Goal: Task Accomplishment & Management: Use online tool/utility

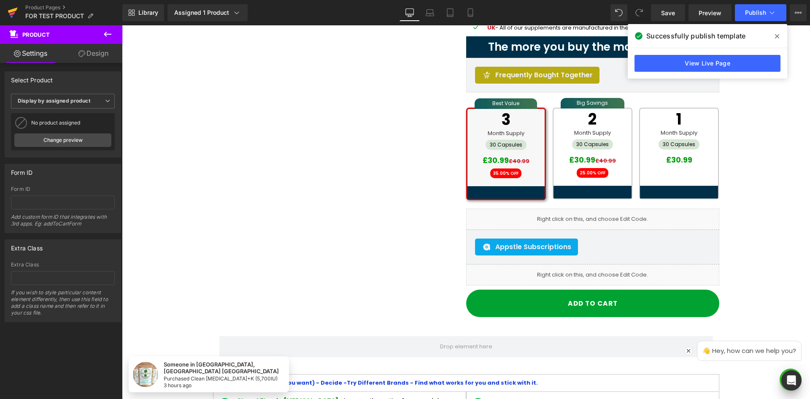
click at [11, 11] on icon at bounding box center [13, 10] width 10 height 5
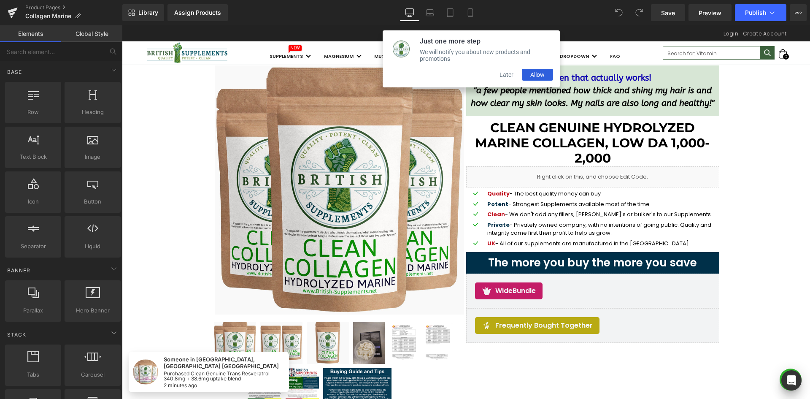
click at [506, 78] on button "Later" at bounding box center [506, 75] width 31 height 12
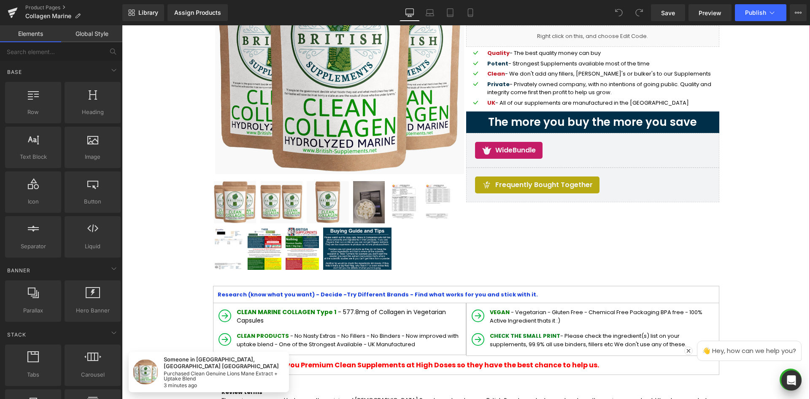
scroll to position [127, 0]
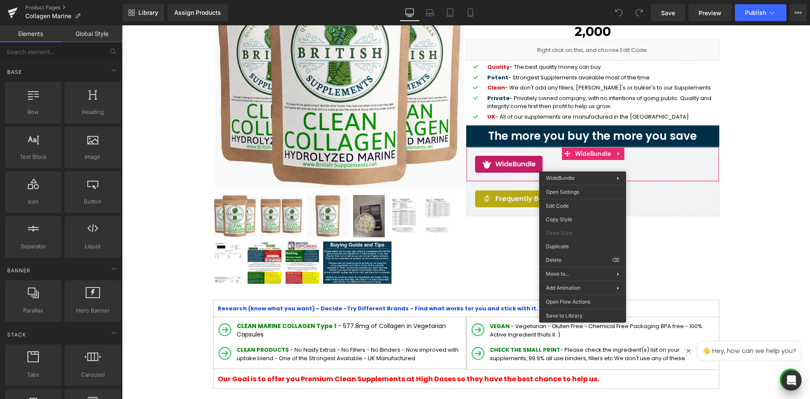
click at [573, 199] on div "Edit Code Copy Style Paste Style Duplicate Delete ⌫" at bounding box center [582, 233] width 87 height 68
click at [572, 0] on div "You are previewing how the will restyle your page. You can not edit Elements in…" at bounding box center [405, 0] width 810 height 0
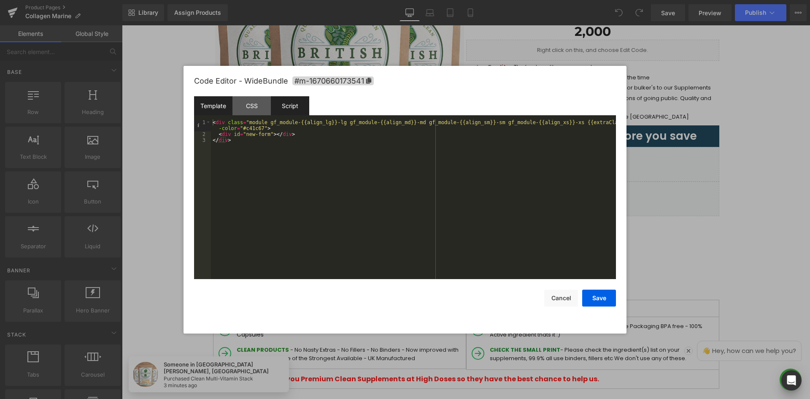
drag, startPoint x: 242, startPoint y: 106, endPoint x: 275, endPoint y: 105, distance: 33.8
click at [242, 106] on div "CSS" at bounding box center [251, 105] width 38 height 19
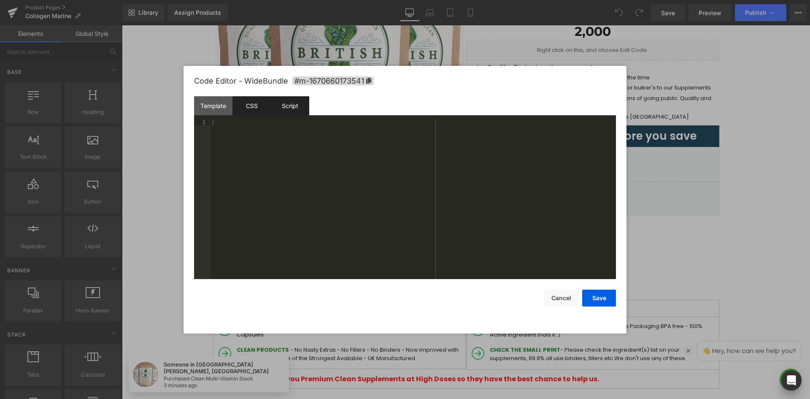
click at [287, 104] on div "Script" at bounding box center [290, 105] width 38 height 19
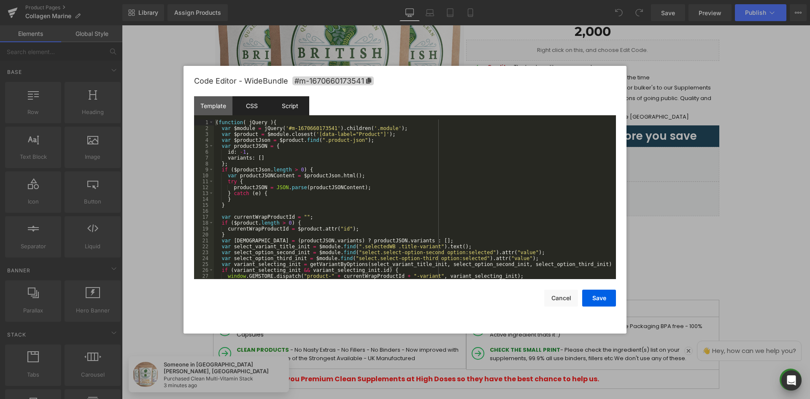
click at [255, 105] on div "CSS" at bounding box center [251, 105] width 38 height 19
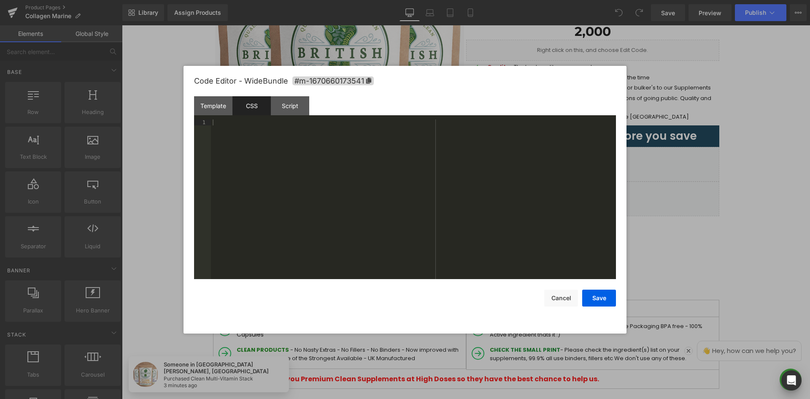
click at [264, 140] on div at bounding box center [413, 204] width 405 height 171
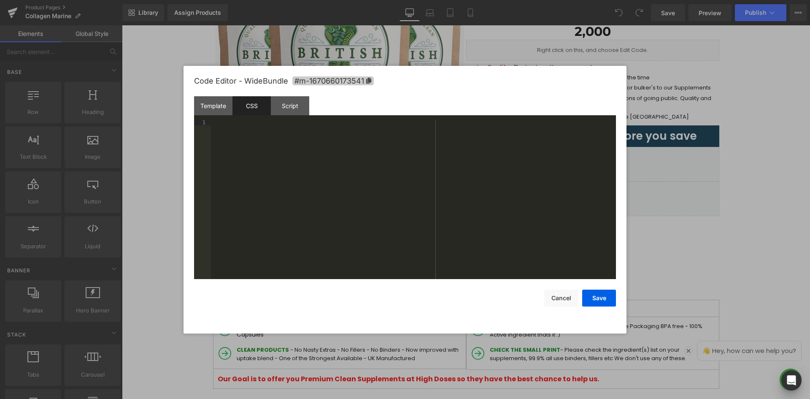
click at [369, 82] on icon at bounding box center [368, 81] width 5 height 6
click at [346, 146] on div at bounding box center [413, 205] width 405 height 171
paste textarea
click at [602, 297] on button "Save" at bounding box center [599, 297] width 34 height 17
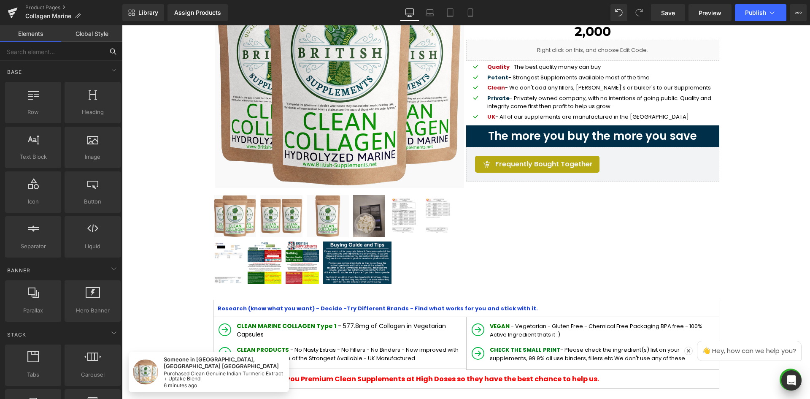
click at [54, 46] on input "text" at bounding box center [52, 51] width 104 height 19
type input "var"
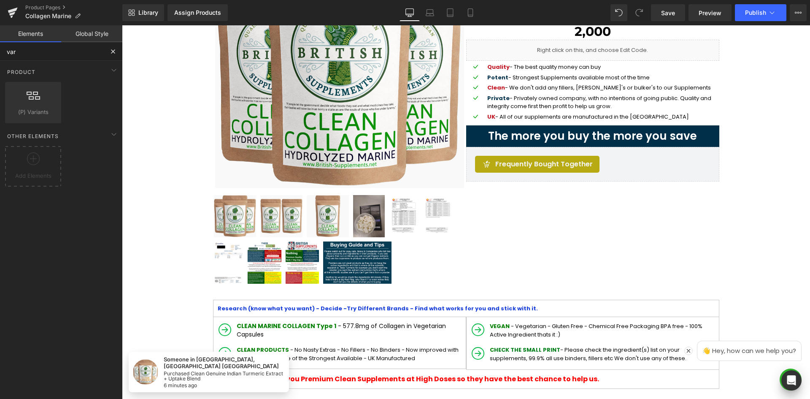
click at [46, 53] on input "var" at bounding box center [52, 51] width 104 height 19
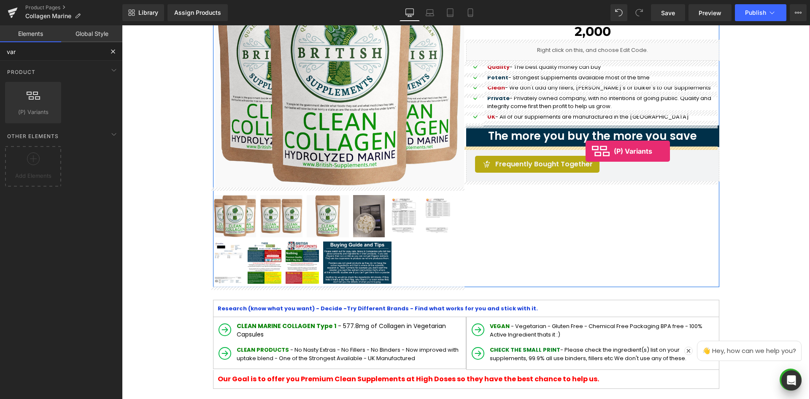
drag, startPoint x: 147, startPoint y: 140, endPoint x: 585, endPoint y: 150, distance: 437.9
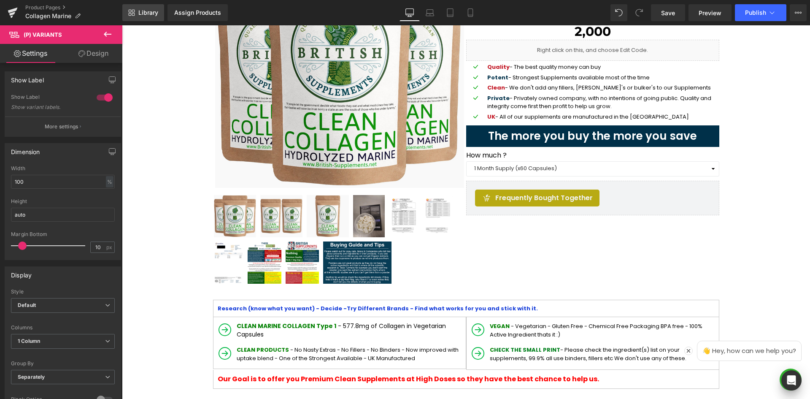
click at [153, 10] on span "Library" at bounding box center [148, 13] width 20 height 8
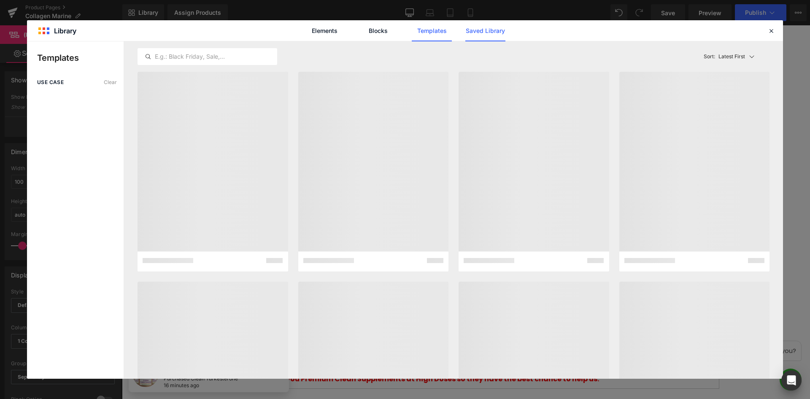
click at [482, 31] on link "Saved Library" at bounding box center [485, 30] width 40 height 21
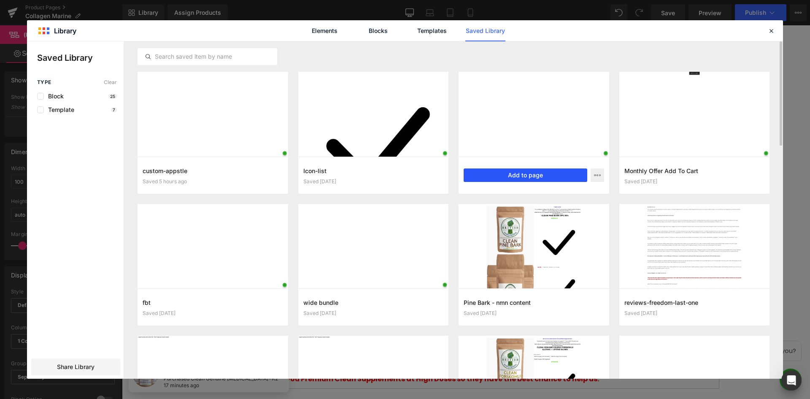
click at [542, 179] on button "Add to page" at bounding box center [526, 174] width 124 height 13
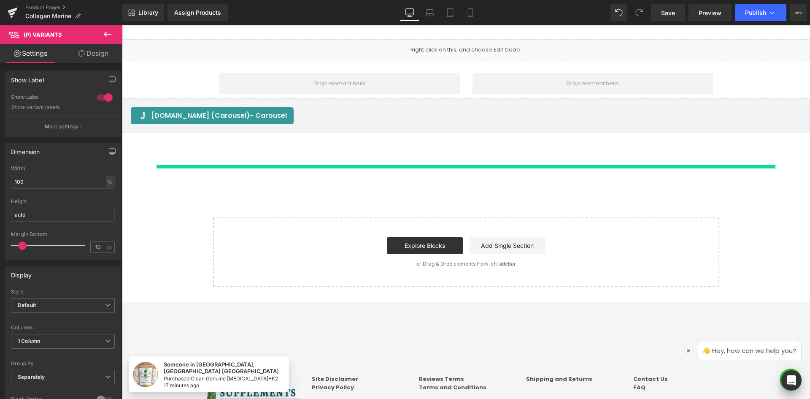
scroll to position [1587, 0]
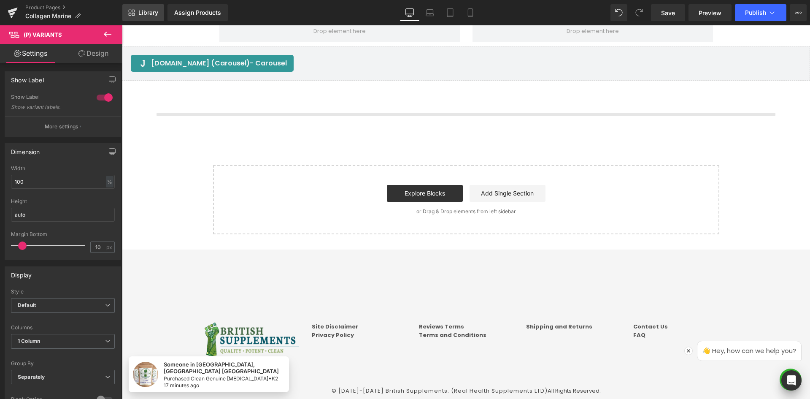
click at [155, 6] on link "Library" at bounding box center [143, 12] width 42 height 17
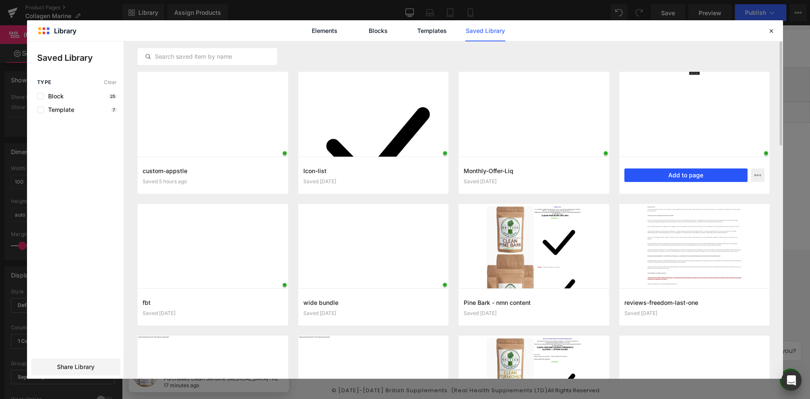
click at [710, 174] on button "Add to page" at bounding box center [686, 174] width 124 height 13
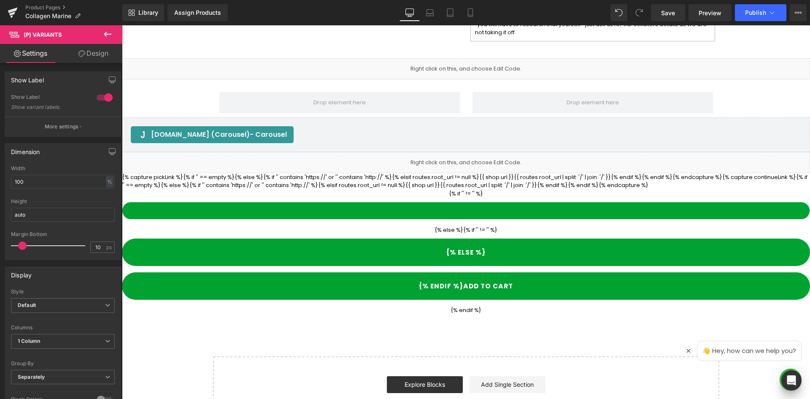
scroll to position [1493, 0]
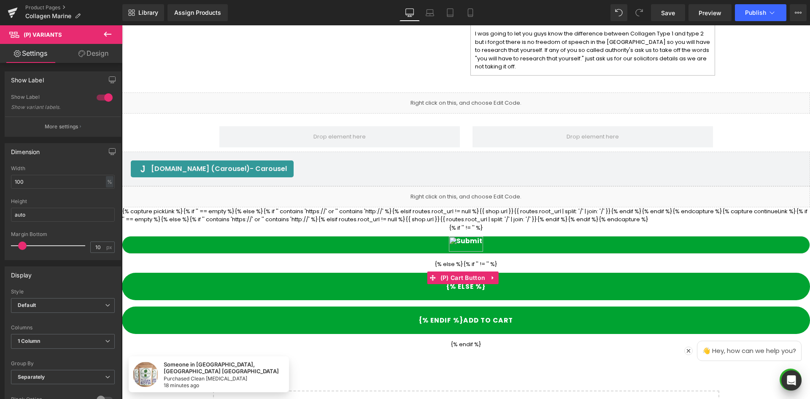
click at [410, 186] on div "Liquid" at bounding box center [466, 196] width 688 height 21
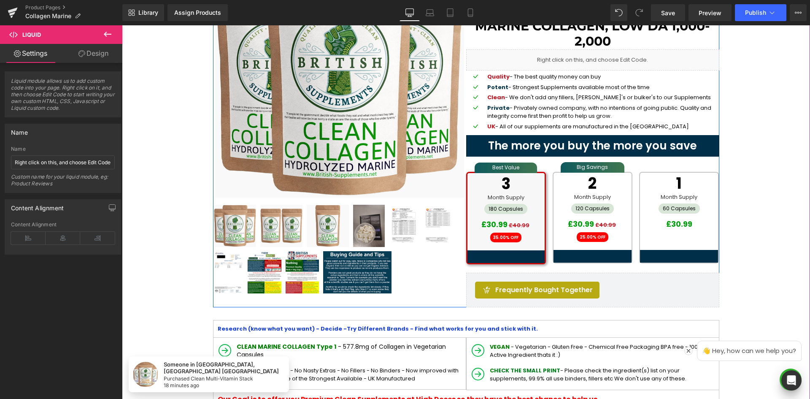
scroll to position [185, 0]
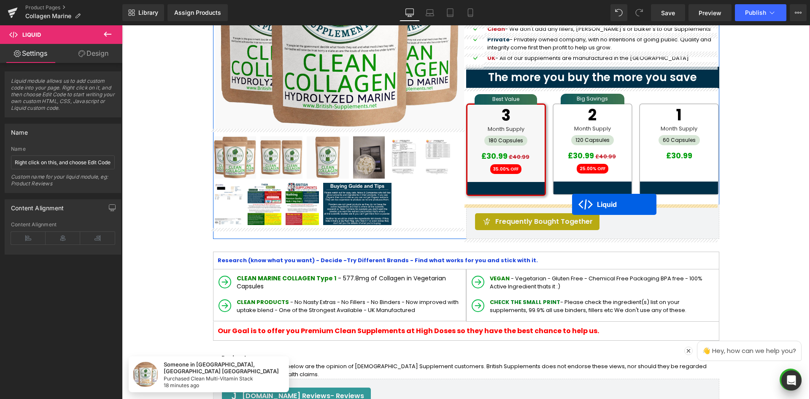
drag, startPoint x: 442, startPoint y: 189, endPoint x: 572, endPoint y: 204, distance: 130.4
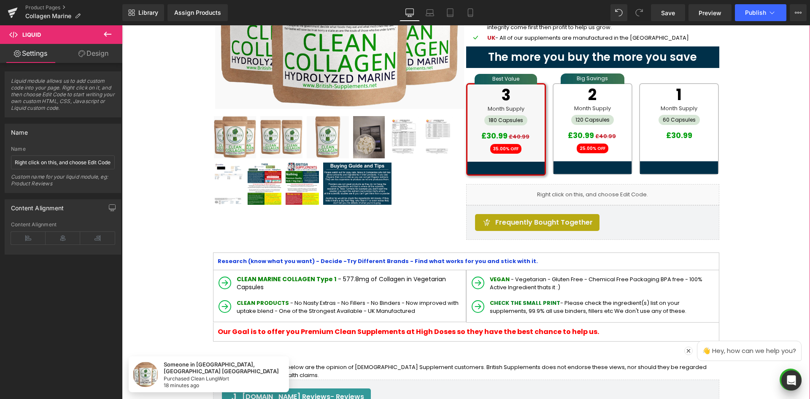
scroll to position [143, 0]
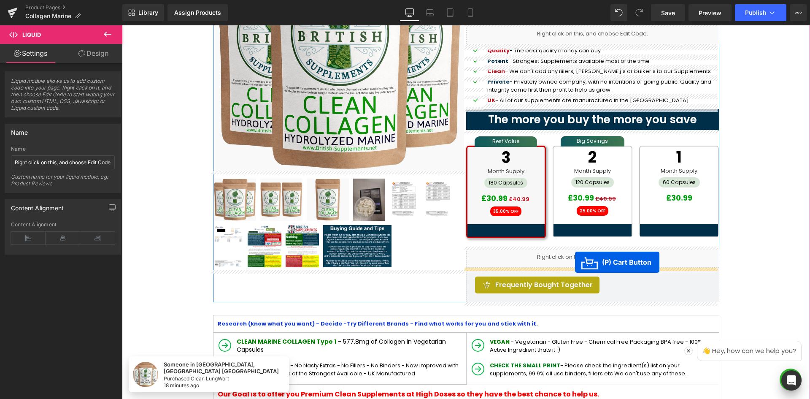
drag, startPoint x: 431, startPoint y: 186, endPoint x: 575, endPoint y: 262, distance: 162.1
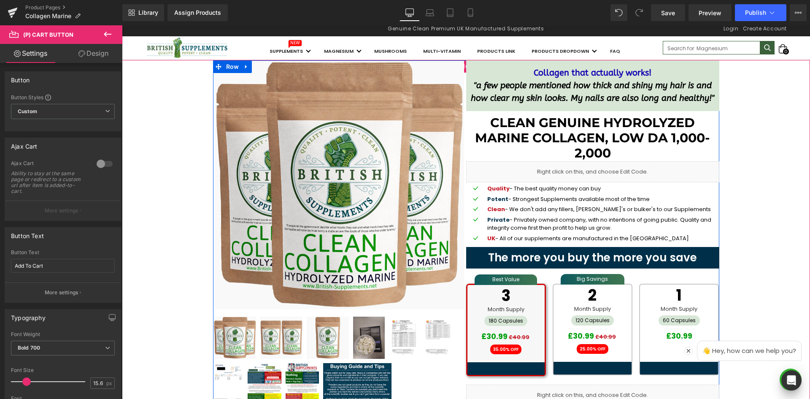
scroll to position [0, 0]
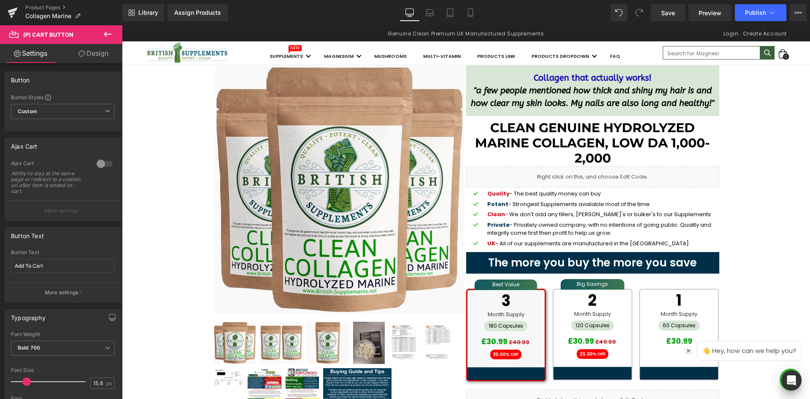
drag, startPoint x: 668, startPoint y: 14, endPoint x: 673, endPoint y: 21, distance: 8.7
click at [668, 14] on span "Save" at bounding box center [668, 12] width 14 height 9
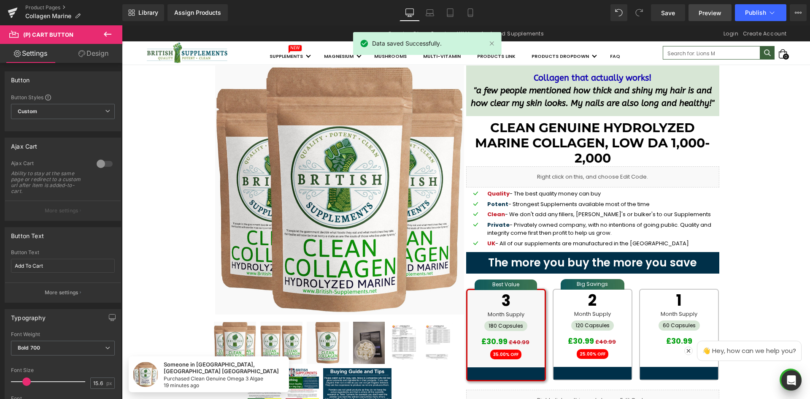
click at [704, 11] on span "Preview" at bounding box center [709, 12] width 23 height 9
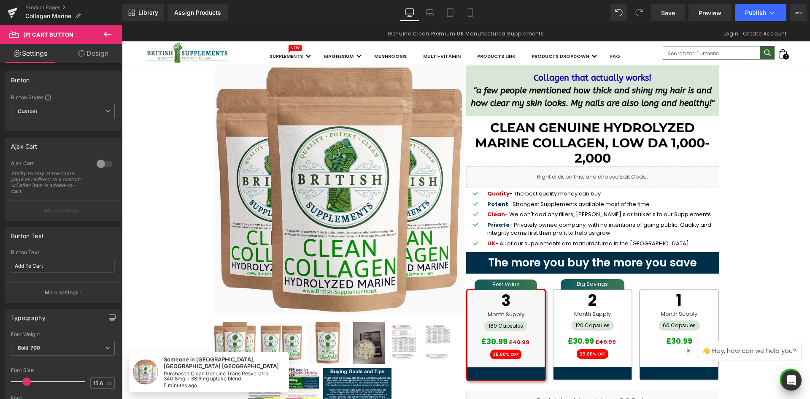
click at [311, 11] on div "Library Assign Products Product Preview No product match your search. Please tr…" at bounding box center [465, 12] width 687 height 17
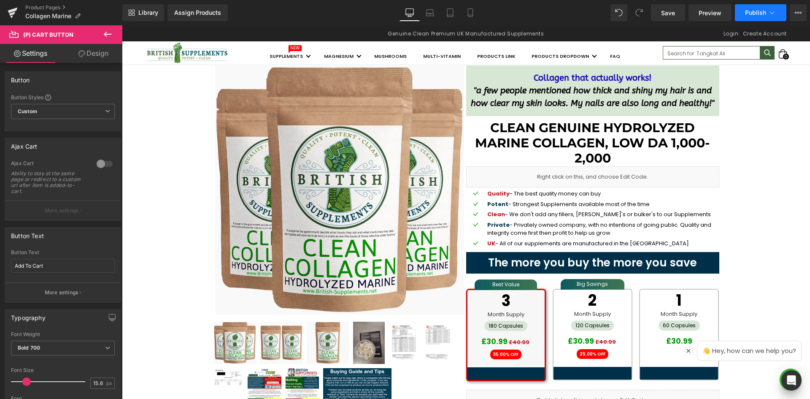
click at [748, 13] on span "Publish" at bounding box center [755, 12] width 21 height 7
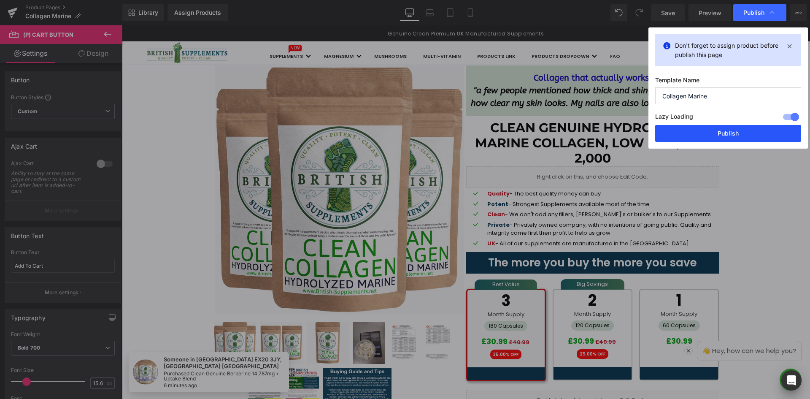
click at [731, 131] on button "Publish" at bounding box center [728, 133] width 146 height 17
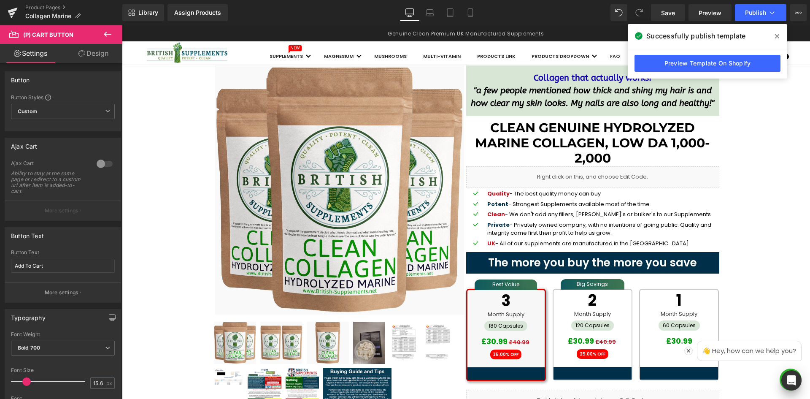
click at [776, 35] on icon at bounding box center [777, 36] width 4 height 4
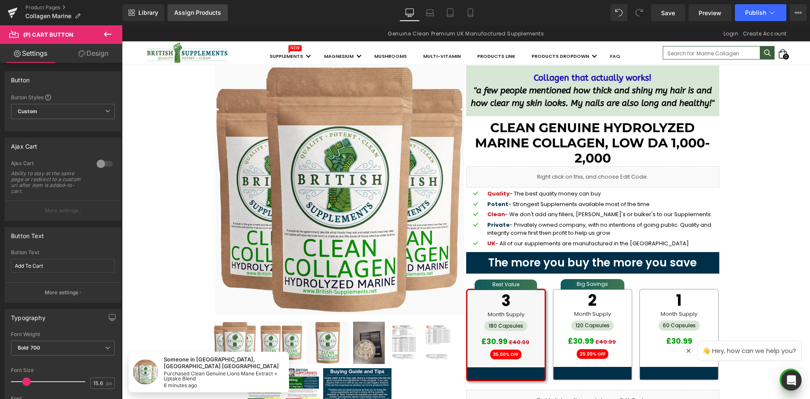
click at [205, 15] on div "Assign Products" at bounding box center [197, 12] width 47 height 7
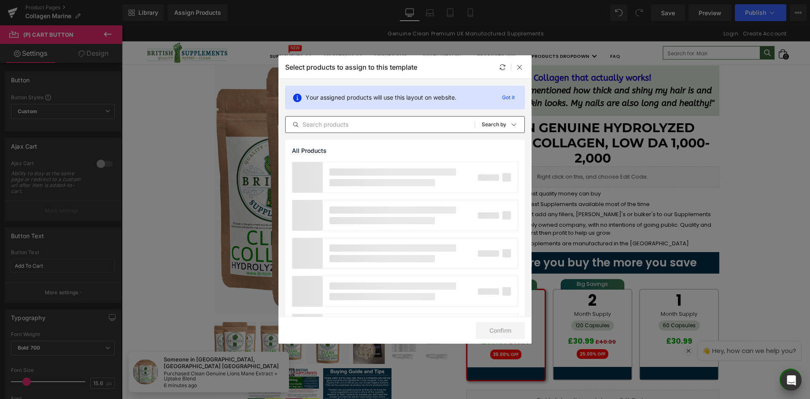
click at [360, 122] on input "text" at bounding box center [380, 124] width 189 height 10
click at [326, 123] on input "colla" at bounding box center [380, 124] width 189 height 10
paste input "Clean Genuine Hydrolyzed Marine Collagen, Low DA 1,000-2,000"
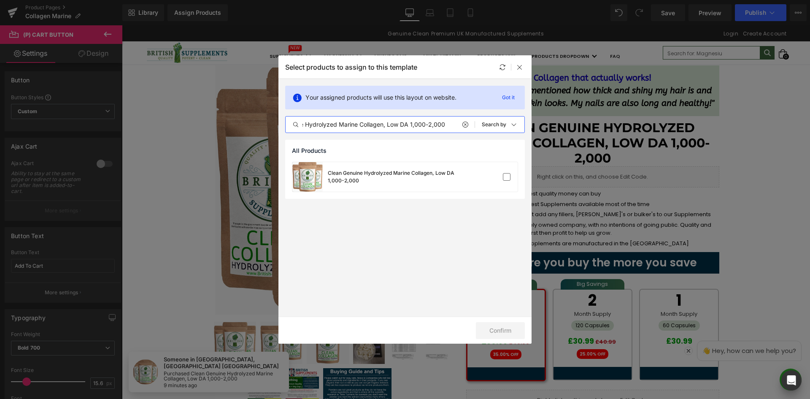
scroll to position [0, 40]
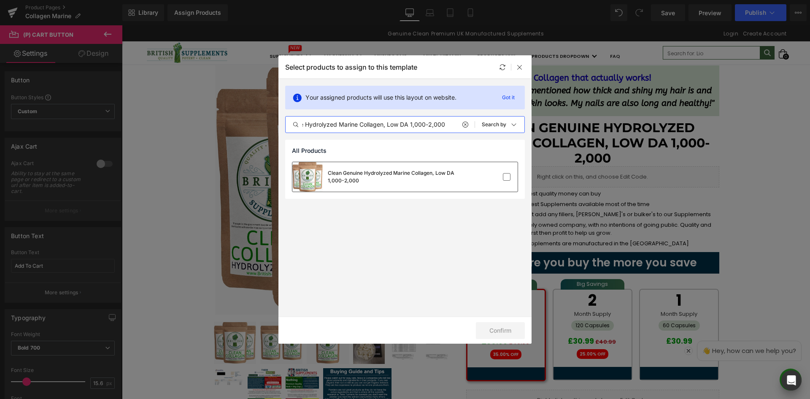
type input "Clean Genuine Hydrolyzed Marine Collagen, Low DA 1,000-2,000"
click at [500, 181] on div "Clean Genuine Hydrolyzed Marine Collagen, Low DA 1,000-2,000" at bounding box center [404, 177] width 225 height 30
click at [512, 328] on button "Confirm" at bounding box center [500, 330] width 49 height 17
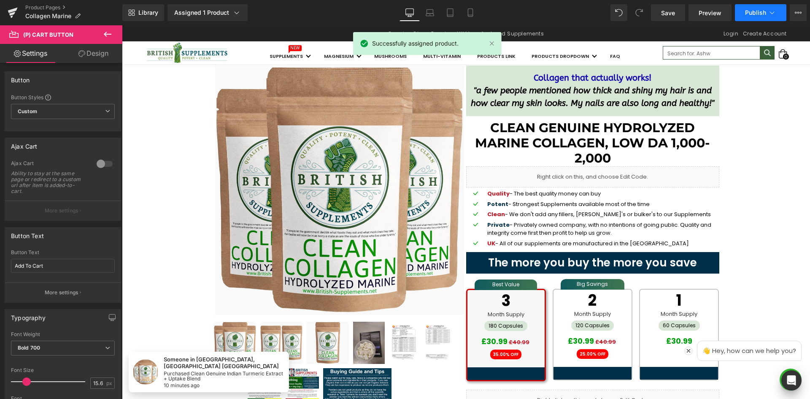
click at [754, 9] on span "Publish" at bounding box center [755, 12] width 21 height 7
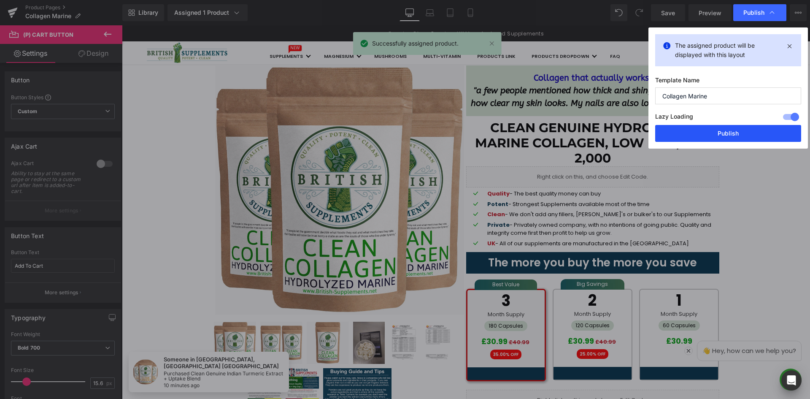
drag, startPoint x: 720, startPoint y: 133, endPoint x: 601, endPoint y: 110, distance: 121.2
click at [720, 133] on button "Publish" at bounding box center [728, 133] width 146 height 17
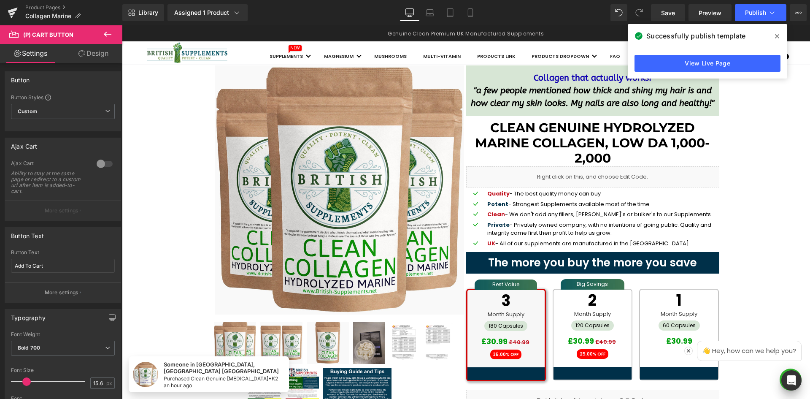
click at [779, 36] on span at bounding box center [776, 36] width 13 height 13
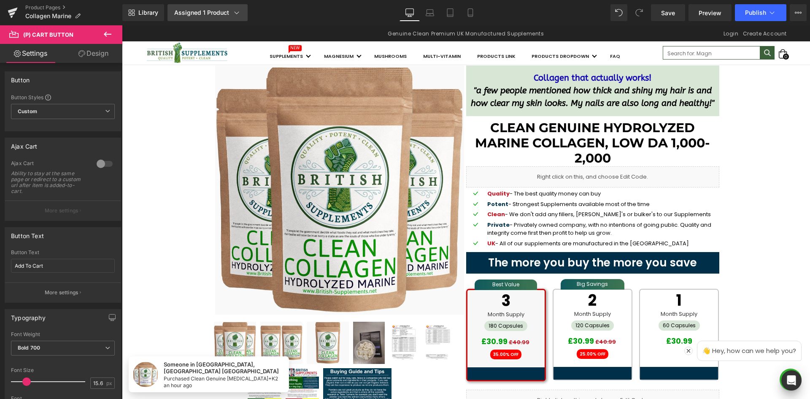
click at [226, 11] on div "Assigned 1 Product" at bounding box center [207, 12] width 67 height 8
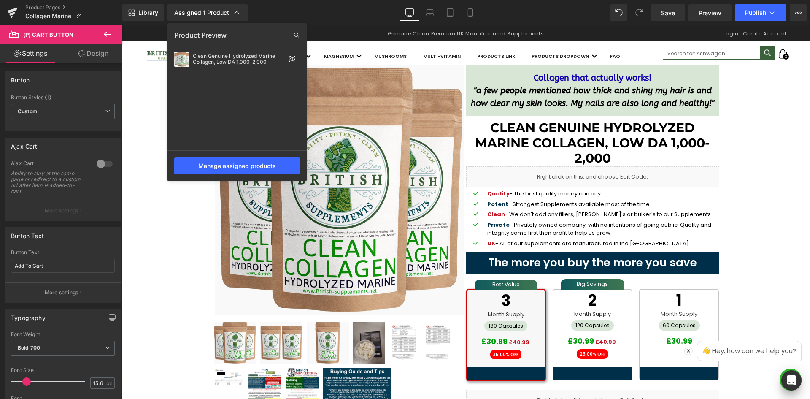
click at [345, 15] on div "Library Assigned 1 Product Product Preview Clean Genuine Hydrolyzed Marine Coll…" at bounding box center [465, 12] width 687 height 17
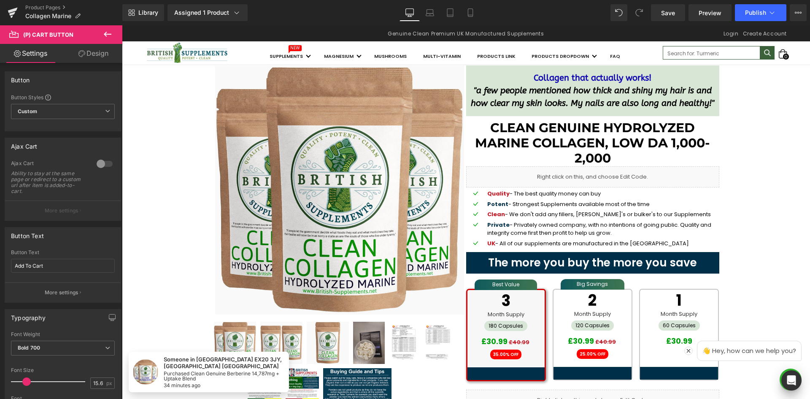
click at [280, 14] on div "Library Assigned 1 Product Product Preview Clean Genuine Hydrolyzed Marine Coll…" at bounding box center [465, 12] width 687 height 17
click at [216, 16] on div "Assigned 1 Product" at bounding box center [207, 12] width 67 height 8
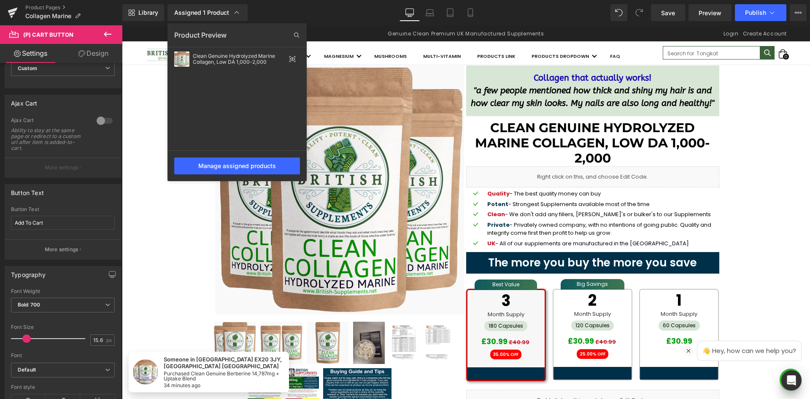
scroll to position [42, 0]
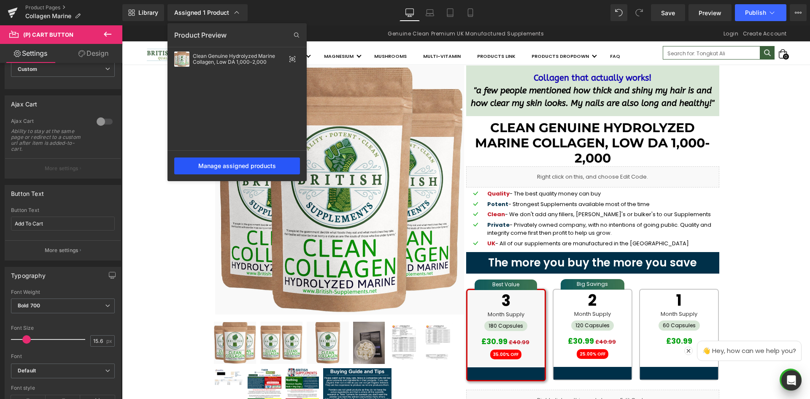
click at [258, 166] on div "Manage assigned products" at bounding box center [237, 165] width 126 height 17
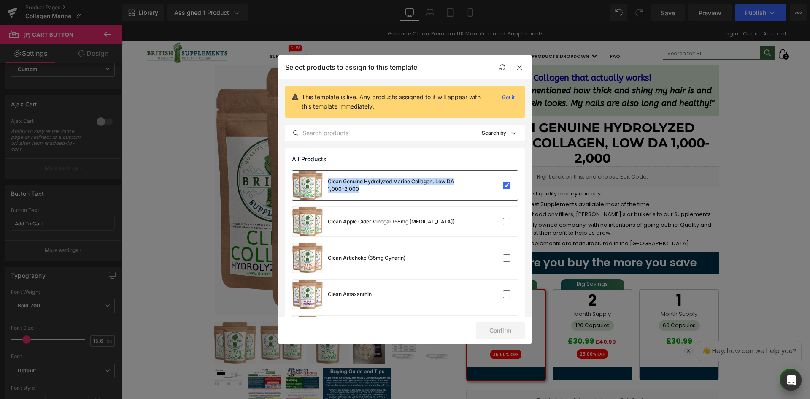
copy div "Clean Genuine Hydrolyzed Marine Collagen, Low DA 1,000-2,000"
drag, startPoint x: 385, startPoint y: 189, endPoint x: 326, endPoint y: 181, distance: 60.0
click at [326, 181] on div "Clean Genuine Hydrolyzed Marine Collagen, Low DA 1,000-2,000" at bounding box center [373, 185] width 162 height 30
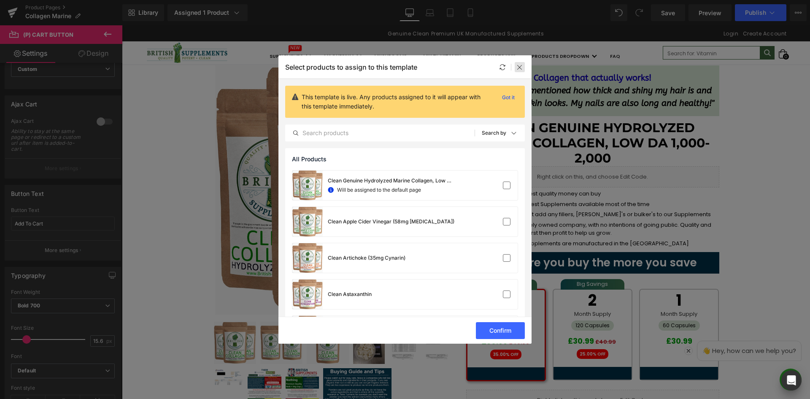
click at [518, 71] on div at bounding box center [520, 67] width 10 height 10
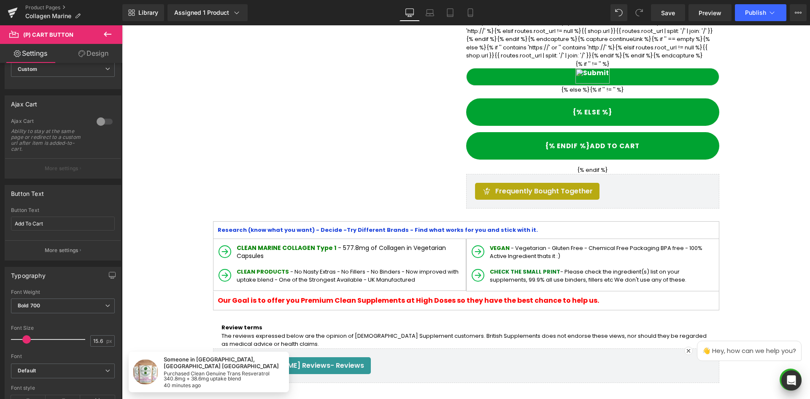
scroll to position [0, 0]
